Goal: Obtain resource: Download file/media

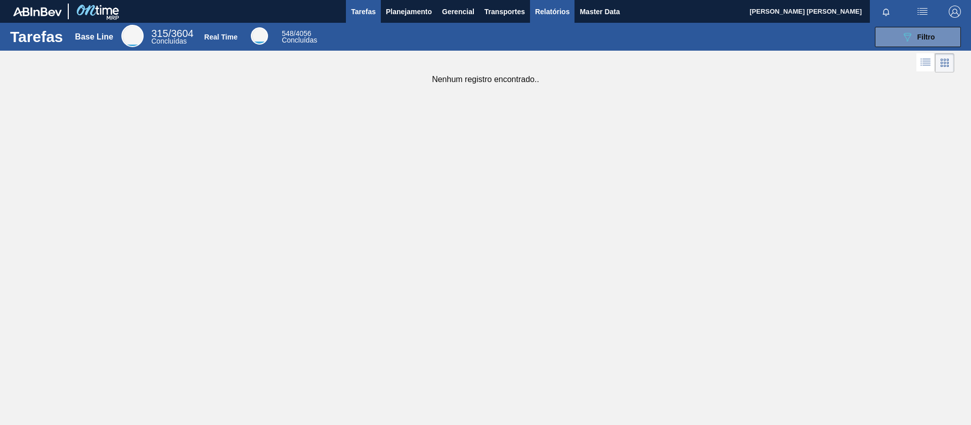
click at [547, 13] on span "Relatórios" at bounding box center [552, 12] width 34 height 12
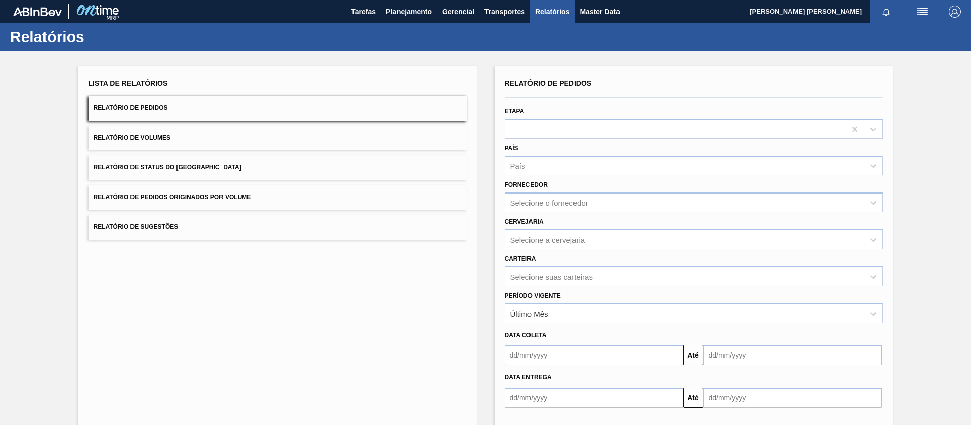
click at [203, 131] on button "Relatório de Volumes" at bounding box center [278, 137] width 378 height 25
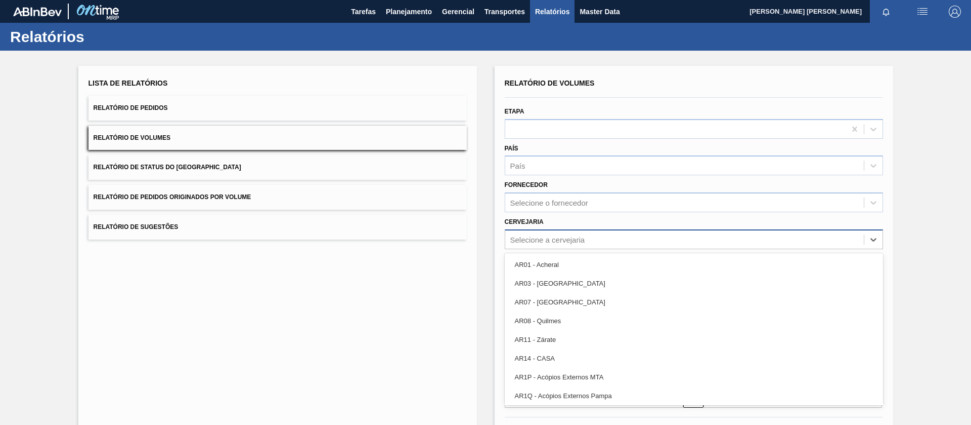
click at [549, 243] on div "Selecione a cervejaria" at bounding box center [684, 239] width 359 height 15
click at [490, 254] on div "Lista de Relatórios Relatório de Pedidos Relatório de Volumes Relatório de Stat…" at bounding box center [485, 260] width 971 height 418
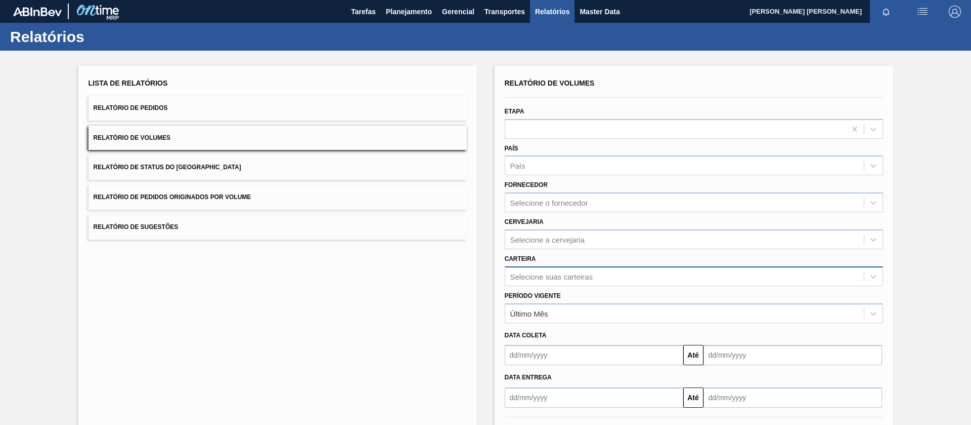
drag, startPoint x: 529, startPoint y: 254, endPoint x: 531, endPoint y: 273, distance: 18.8
click at [530, 254] on div "Carteira Selecione suas carteiras" at bounding box center [694, 268] width 378 height 34
click at [531, 276] on div "Selecione suas carteiras" at bounding box center [694, 276] width 378 height 20
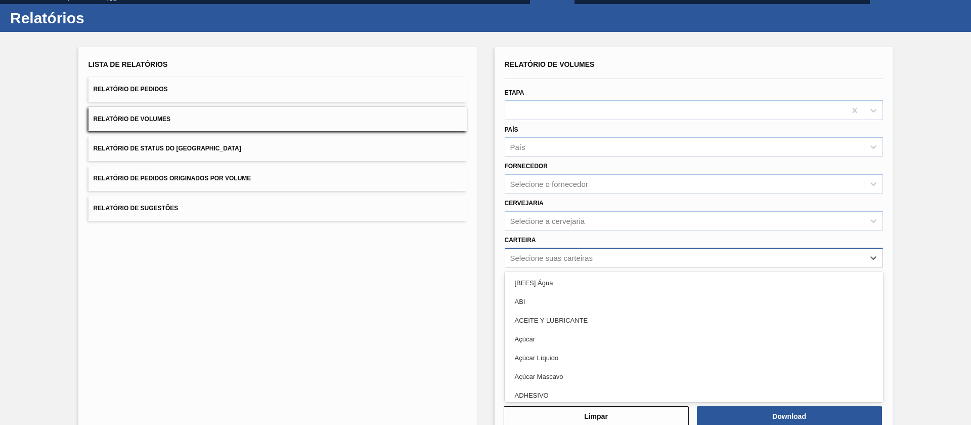
scroll to position [21, 0]
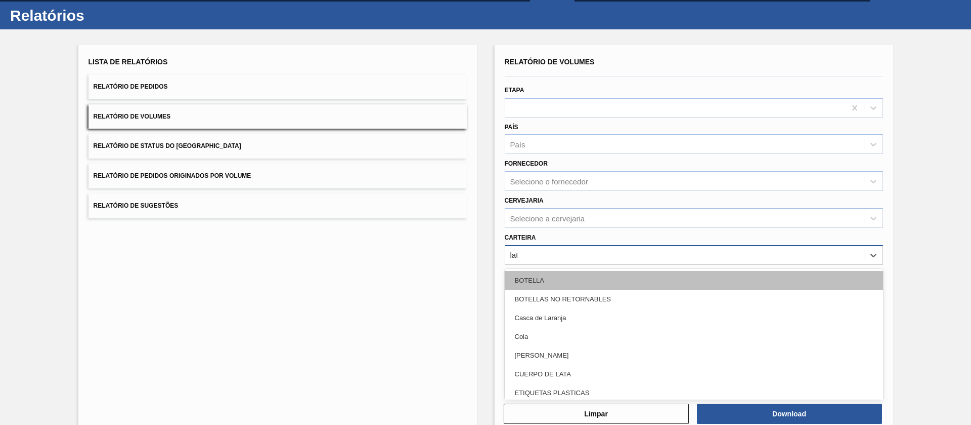
type input "lata"
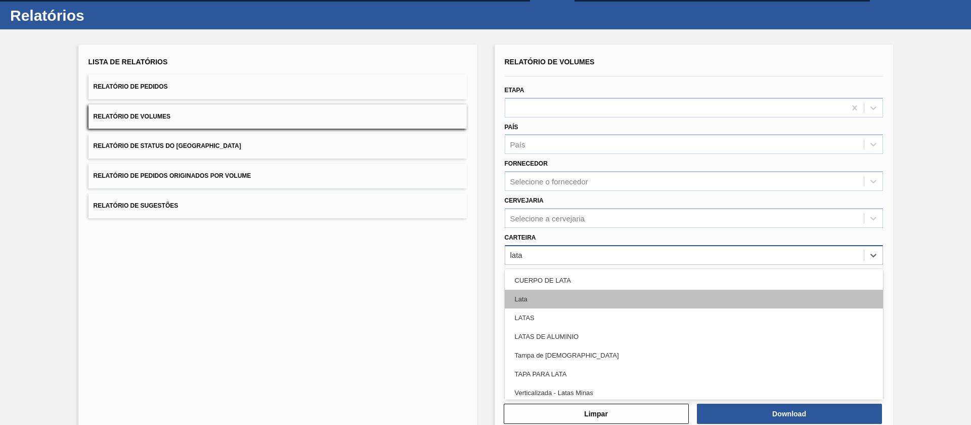
click at [525, 298] on div "Lata" at bounding box center [694, 298] width 378 height 19
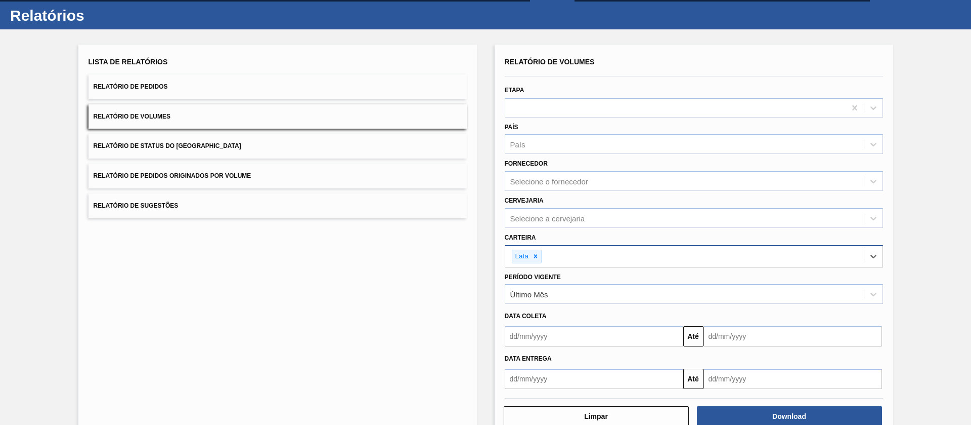
click at [547, 326] on input "text" at bounding box center [594, 336] width 179 height 20
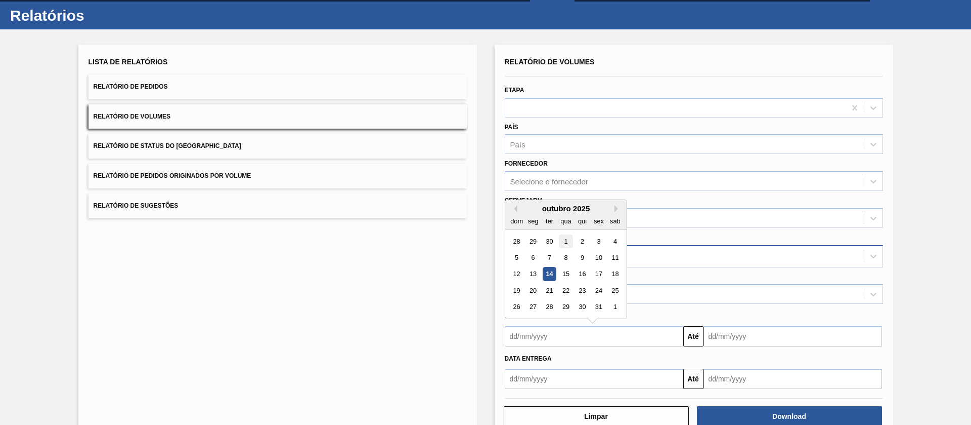
click at [563, 242] on div "1" at bounding box center [566, 241] width 14 height 14
type input "[DATE]"
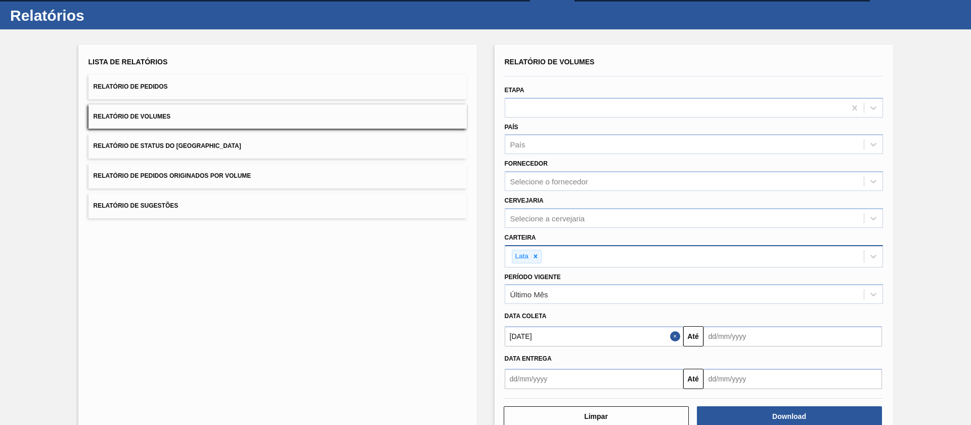
click at [741, 334] on input "text" at bounding box center [793, 336] width 179 height 20
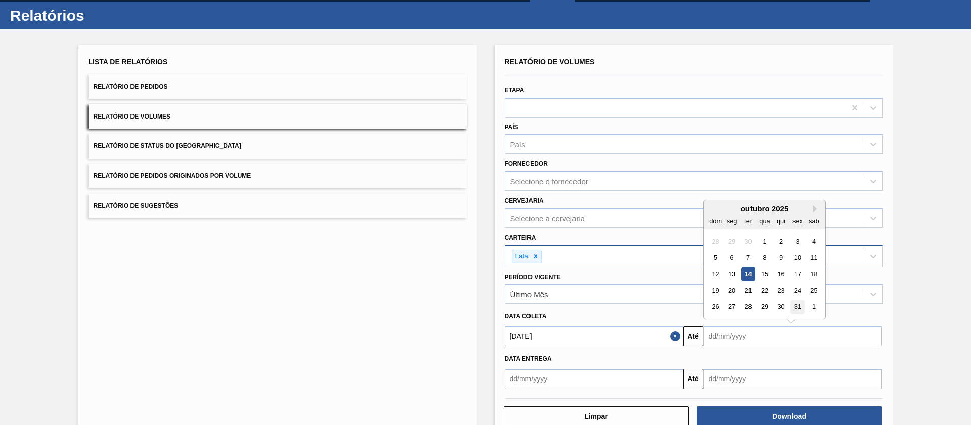
click at [793, 306] on div "31" at bounding box center [798, 307] width 14 height 14
type input "[DATE]"
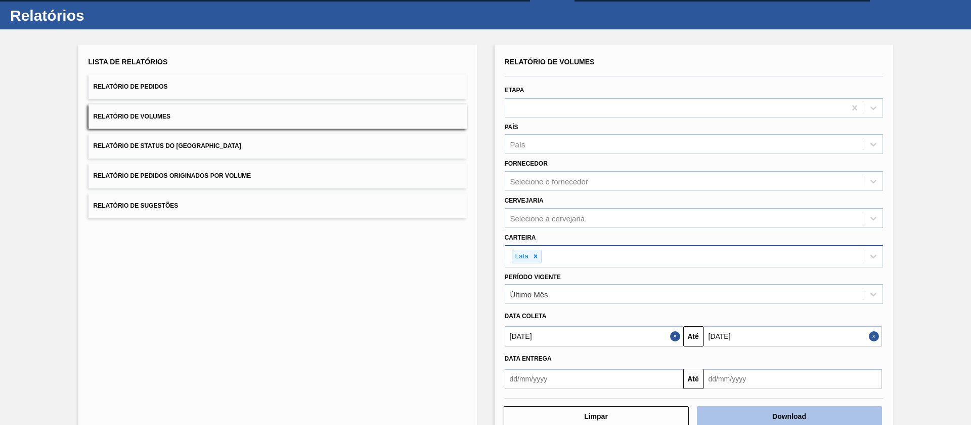
click at [734, 417] on button "Download" at bounding box center [789, 416] width 185 height 20
click at [186, 91] on button "Relatório de Pedidos" at bounding box center [278, 86] width 378 height 25
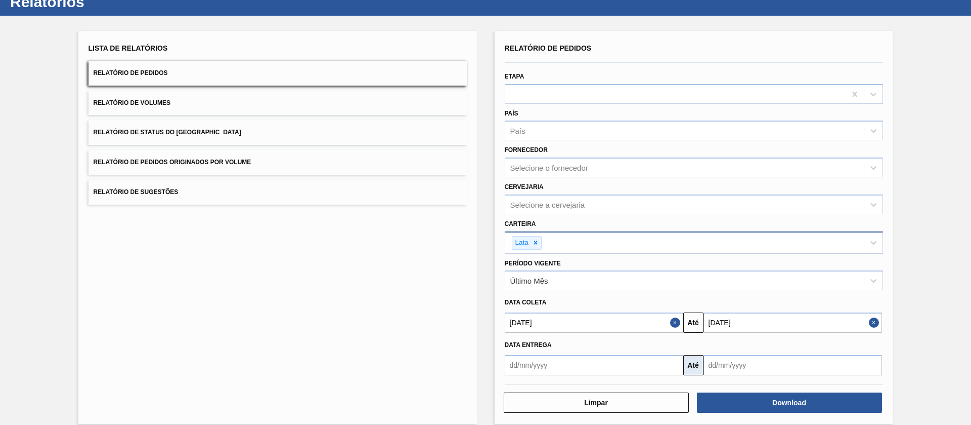
scroll to position [47, 0]
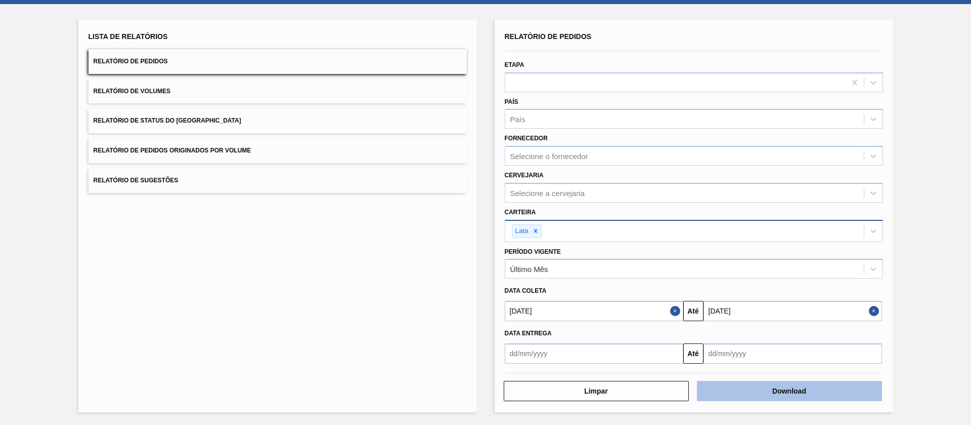
click at [749, 391] on button "Download" at bounding box center [789, 390] width 185 height 20
